Goal: Information Seeking & Learning: Learn about a topic

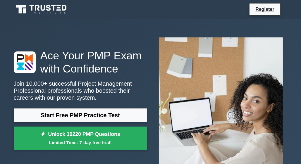
click at [210, 59] on div "Ace Your PMP Exam with Confidence Join 10,000+ successful Project Management Pr…" at bounding box center [150, 101] width 280 height 136
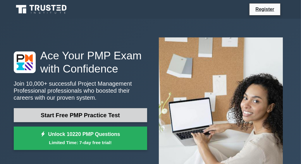
click at [84, 108] on link "Start Free PMP Practice Test" at bounding box center [80, 115] width 133 height 14
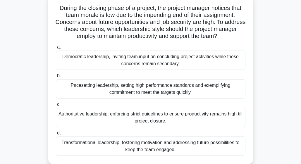
scroll to position [38, 0]
click at [55, 130] on div "d. Transformational leadership, fostering motivation and addressing future poss…" at bounding box center [150, 142] width 196 height 26
click at [58, 130] on span "d." at bounding box center [59, 132] width 4 height 5
click at [56, 131] on input "d. Transformational leadership, fostering motivation and addressing future poss…" at bounding box center [56, 133] width 0 height 4
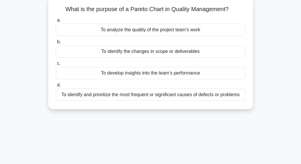
scroll to position [0, 0]
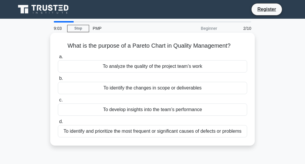
click at [64, 130] on div "To identify and prioritize the most frequent or significant causes of defects o…" at bounding box center [152, 131] width 189 height 12
click at [58, 124] on input "d. To identify and prioritize the most frequent or significant causes of defect…" at bounding box center [58, 122] width 0 height 4
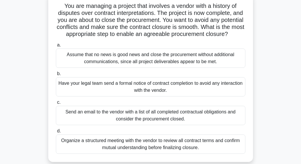
scroll to position [45, 0]
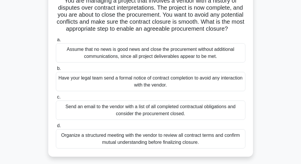
click at [65, 138] on div "Organize a structured meeting with the vendor to review all contract terms and …" at bounding box center [150, 138] width 189 height 19
click at [56, 128] on input "d. Organize a structured meeting with the vendor to review all contract terms a…" at bounding box center [56, 126] width 0 height 4
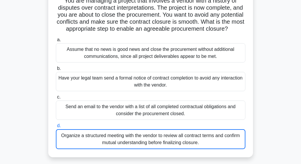
scroll to position [0, 0]
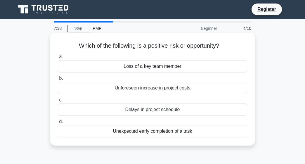
click at [156, 129] on div "Unexpected early completion of a task" at bounding box center [152, 131] width 189 height 12
click at [58, 124] on input "d. Unexpected early completion of a task" at bounding box center [58, 122] width 0 height 4
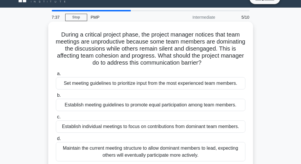
scroll to position [17, 0]
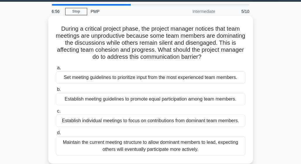
click at [153, 97] on div "Establish meeting guidelines to promote equal participation among team members." at bounding box center [150, 99] width 189 height 12
click at [56, 91] on input "b. Establish meeting guidelines to promote equal participation among team membe…" at bounding box center [56, 90] width 0 height 4
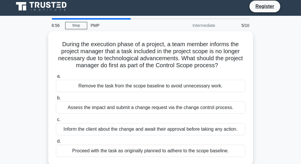
scroll to position [0, 0]
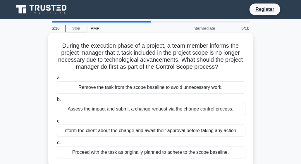
click at [154, 108] on div "Assess the impact and submit a change request via the change control process." at bounding box center [150, 109] width 189 height 12
click at [56, 101] on input "b. Assess the impact and submit a change request via the change control process." at bounding box center [56, 100] width 0 height 4
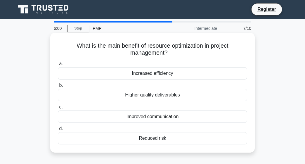
click at [144, 93] on div "Higher quality deliverables" at bounding box center [152, 95] width 189 height 12
click at [58, 87] on input "b. Higher quality deliverables" at bounding box center [58, 86] width 0 height 4
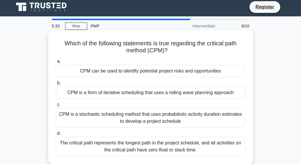
scroll to position [3, 0]
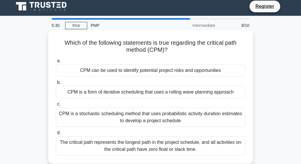
click at [153, 143] on div "The critical path represents the longest path in the project schedule, and all …" at bounding box center [150, 145] width 189 height 19
click at [56, 135] on input "d. The critical path represents the longest path in the project schedule, and a…" at bounding box center [56, 133] width 0 height 4
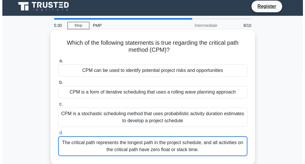
scroll to position [0, 0]
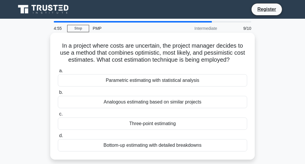
click at [138, 142] on div "Bottom-up estimating with detailed breakdowns" at bounding box center [152, 145] width 189 height 12
click at [58, 138] on input "d. Bottom-up estimating with detailed breakdowns" at bounding box center [58, 136] width 0 height 4
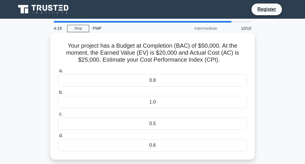
click at [152, 121] on div "0.5" at bounding box center [152, 123] width 189 height 12
click at [124, 120] on div "0.5" at bounding box center [152, 123] width 189 height 12
click at [58, 116] on input "c. 0.5" at bounding box center [58, 114] width 0 height 4
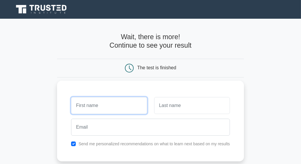
click at [94, 104] on input "text" at bounding box center [109, 105] width 76 height 17
type input "Lasu"
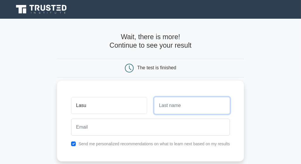
click at [162, 103] on input "text" at bounding box center [192, 105] width 76 height 17
type input "[PERSON_NAME]"
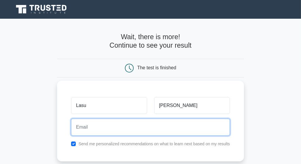
click at [98, 126] on input "email" at bounding box center [150, 127] width 159 height 17
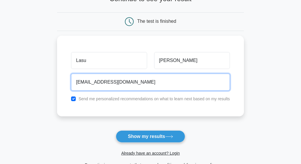
scroll to position [58, 0]
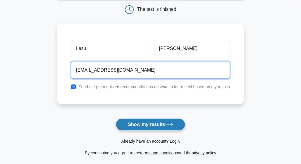
type input "[EMAIL_ADDRESS][DOMAIN_NAME]"
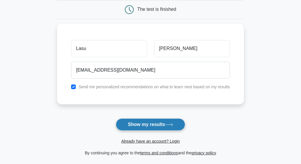
click at [146, 118] on button "Show my results" at bounding box center [150, 124] width 69 height 12
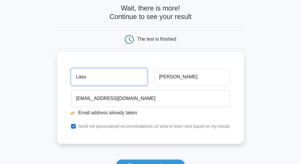
scroll to position [58, 0]
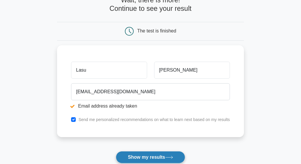
click at [151, 151] on button "Show my results" at bounding box center [150, 157] width 69 height 12
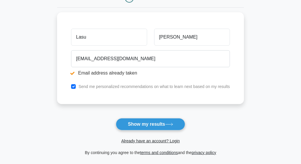
scroll to position [146, 0]
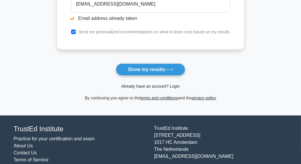
click at [176, 84] on link "Already have an account? Login" at bounding box center [150, 86] width 58 height 5
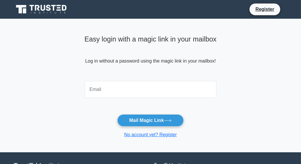
click at [119, 91] on input "email" at bounding box center [150, 89] width 132 height 17
type input "lasulodenis@gmail.com"
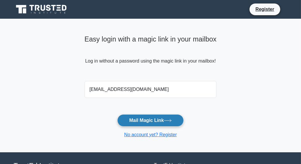
click at [145, 119] on button "Mail Magic Link" at bounding box center [150, 120] width 66 height 12
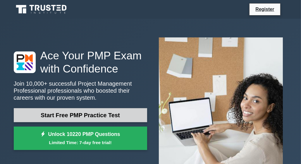
click at [78, 115] on link "Start Free PMP Practice Test" at bounding box center [80, 115] width 133 height 14
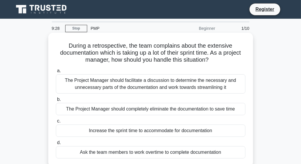
click at [165, 89] on div "The Project Manager should facilitate a discussion to determine the necessary a…" at bounding box center [150, 83] width 189 height 19
click at [56, 73] on input "a. The Project Manager should facilitate a discussion to determine the necessar…" at bounding box center [56, 71] width 0 height 4
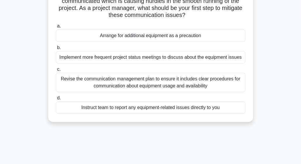
scroll to position [88, 0]
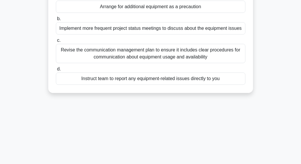
click at [144, 54] on div "Revise the communication management plan to ensure it includes clear procedures…" at bounding box center [150, 53] width 189 height 19
click at [56, 42] on input "c. Revise the communication management plan to ensure it includes clear procedu…" at bounding box center [56, 41] width 0 height 4
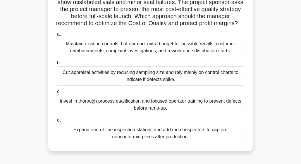
scroll to position [58, 0]
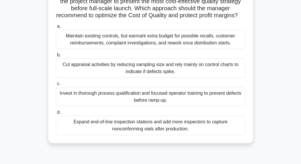
click at [164, 132] on div "Expand end-of-line inspection stations and add more inspectors to capture nonco…" at bounding box center [150, 125] width 189 height 19
click at [56, 114] on input "d. Expand end-of-line inspection stations and add more inspectors to capture no…" at bounding box center [56, 112] width 0 height 4
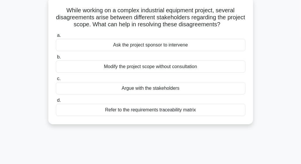
scroll to position [29, 0]
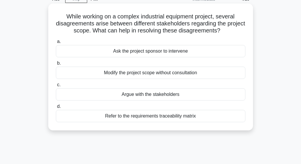
click at [140, 53] on div "Ask the project sponsor to intervene" at bounding box center [150, 51] width 189 height 12
click at [56, 44] on input "a. Ask the project sponsor to intervene" at bounding box center [56, 42] width 0 height 4
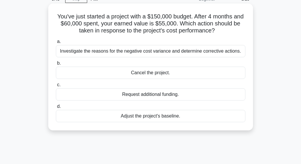
click at [157, 118] on div "Adjust the project's baseline." at bounding box center [150, 116] width 189 height 12
click at [56, 108] on input "d. Adjust the project's baseline." at bounding box center [56, 107] width 0 height 4
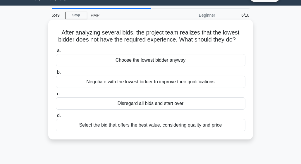
scroll to position [0, 0]
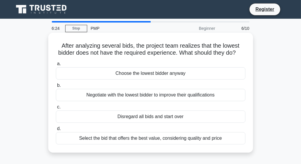
click at [181, 144] on div "Select the bid that offers the best value, considering quality and price" at bounding box center [150, 138] width 189 height 12
click at [56, 131] on input "d. Select the bid that offers the best value, considering quality and price" at bounding box center [56, 129] width 0 height 4
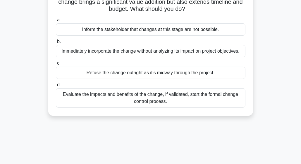
scroll to position [58, 0]
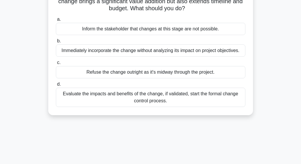
click at [154, 96] on div "Evaluate the impacts and benefits of the change, if validated, start the formal…" at bounding box center [150, 97] width 189 height 19
click at [56, 86] on input "d. Evaluate the impacts and benefits of the change, if validated, start the for…" at bounding box center [56, 84] width 0 height 4
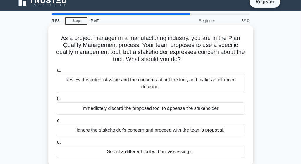
scroll to position [0, 0]
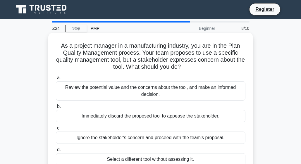
click at [189, 91] on div "Review the potential value and the concerns about the tool, and make an informe…" at bounding box center [150, 90] width 189 height 19
click at [56, 80] on input "a. Review the potential value and the concerns about the tool, and make an info…" at bounding box center [56, 78] width 0 height 4
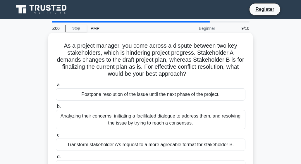
click at [134, 119] on div "Analyzing their concerns, initiating a facilitated dialogue to address them, an…" at bounding box center [150, 119] width 189 height 19
click at [56, 108] on input "b. Analyzing their concerns, initiating a facilitated dialogue to address them,…" at bounding box center [56, 107] width 0 height 4
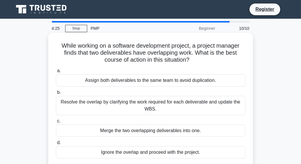
click at [157, 103] on div "Resolve the overlap by clarifying the work required for each deliverable and up…" at bounding box center [150, 105] width 189 height 19
click at [56, 94] on input "b. Resolve the overlap by clarifying the work required for each deliverable and…" at bounding box center [56, 93] width 0 height 4
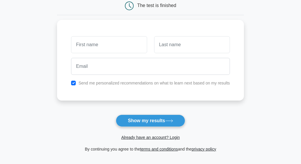
scroll to position [70, 0]
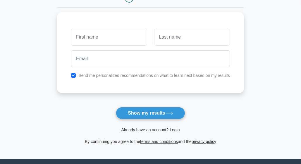
click at [174, 128] on link "Already have an account? Login" at bounding box center [150, 129] width 58 height 5
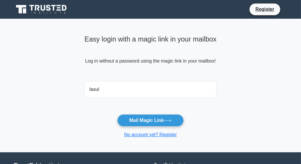
type input "[EMAIL_ADDRESS][DOMAIN_NAME]"
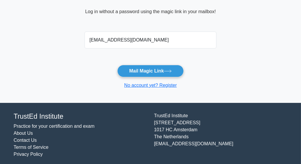
scroll to position [52, 0]
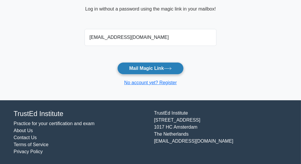
click at [140, 66] on button "Mail Magic Link" at bounding box center [150, 68] width 66 height 12
